Goal: Find contact information: Find contact information

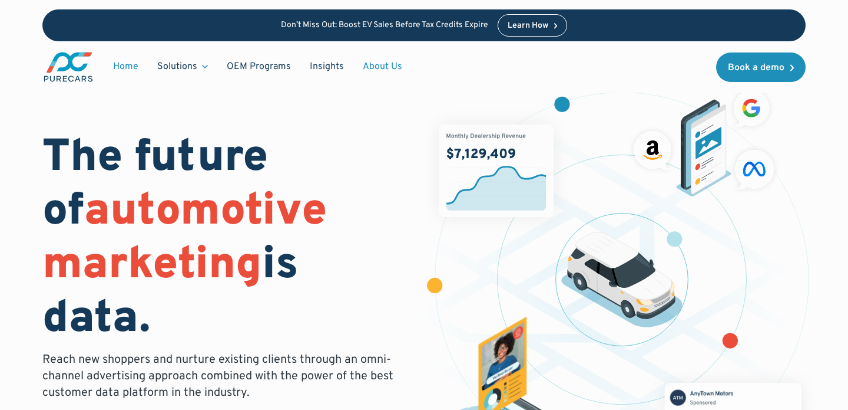
click at [371, 65] on link "About Us" at bounding box center [383, 66] width 58 height 22
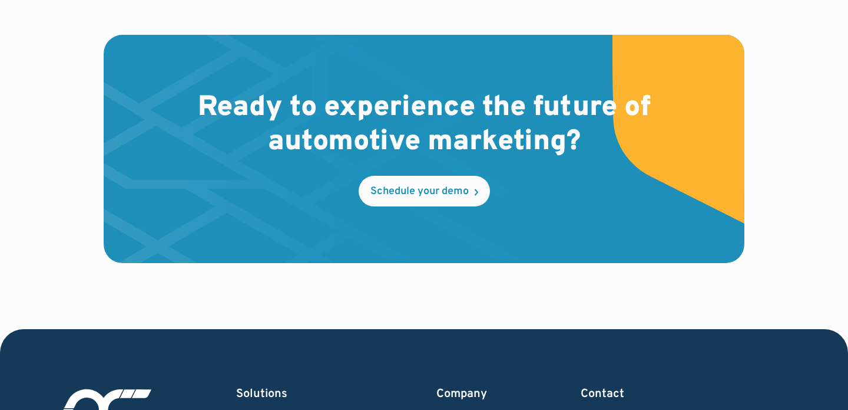
scroll to position [3408, 0]
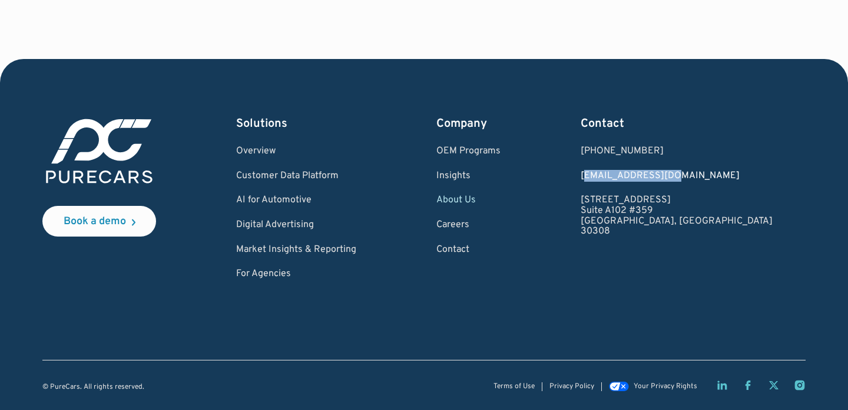
drag, startPoint x: 751, startPoint y: 175, endPoint x: 661, endPoint y: 176, distance: 90.2
click at [661, 176] on div "Book a demo Solutions Overview Customer Data Platform AI for Automotive Digital…" at bounding box center [424, 197] width 764 height 164
copy link "ello@purecars.com"
drag, startPoint x: 656, startPoint y: 177, endPoint x: 742, endPoint y: 179, distance: 86.1
click at [742, 179] on div "Book a demo Solutions Overview Customer Data Platform AI for Automotive Digital…" at bounding box center [424, 197] width 764 height 164
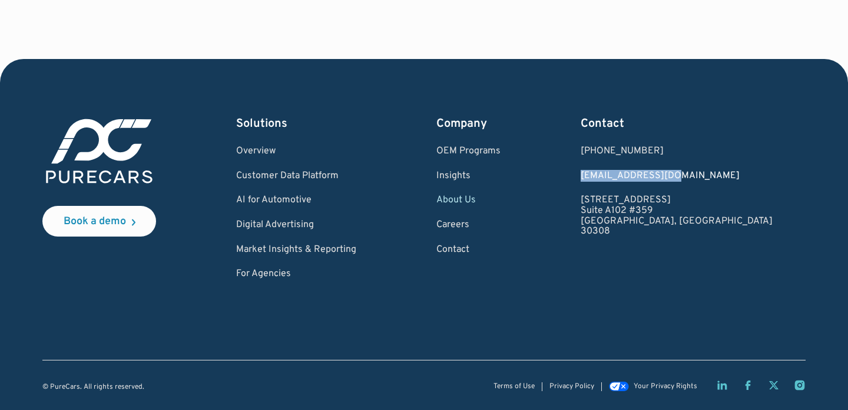
copy link "[EMAIL_ADDRESS][DOMAIN_NAME]"
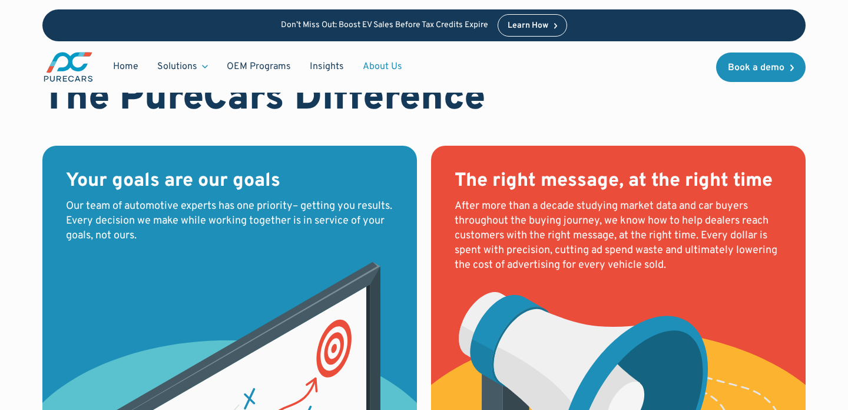
scroll to position [1042, 0]
